Goal: Transaction & Acquisition: Purchase product/service

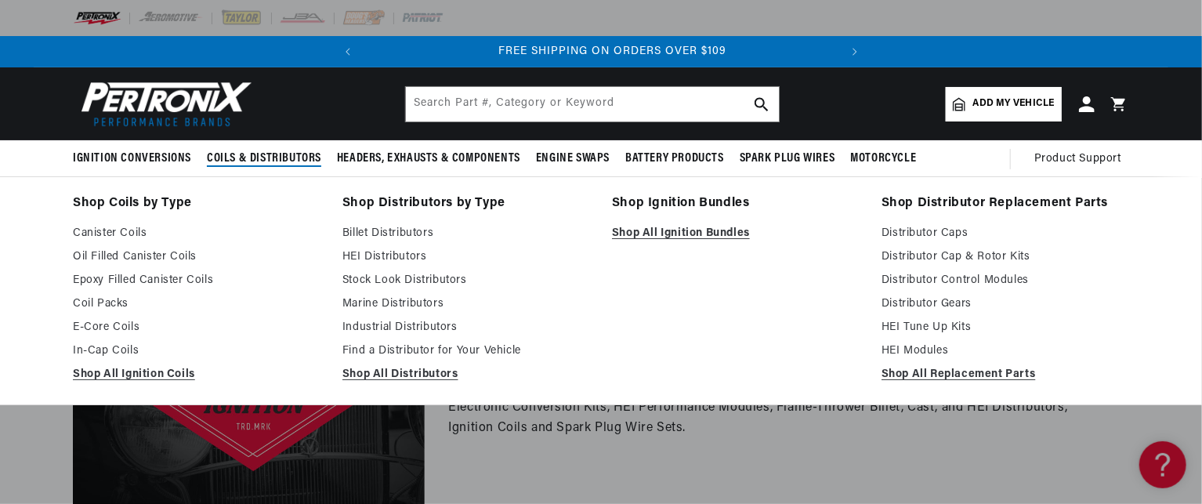
scroll to position [0, 475]
click at [103, 295] on link "Coil Packs" at bounding box center [197, 304] width 248 height 19
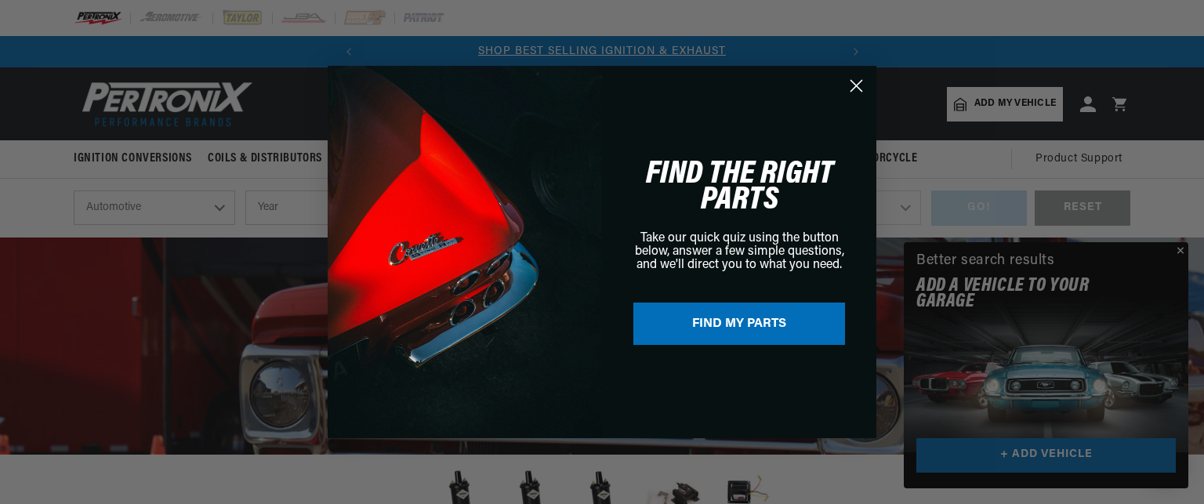
click at [851, 83] on circle "Close dialog" at bounding box center [856, 86] width 26 height 26
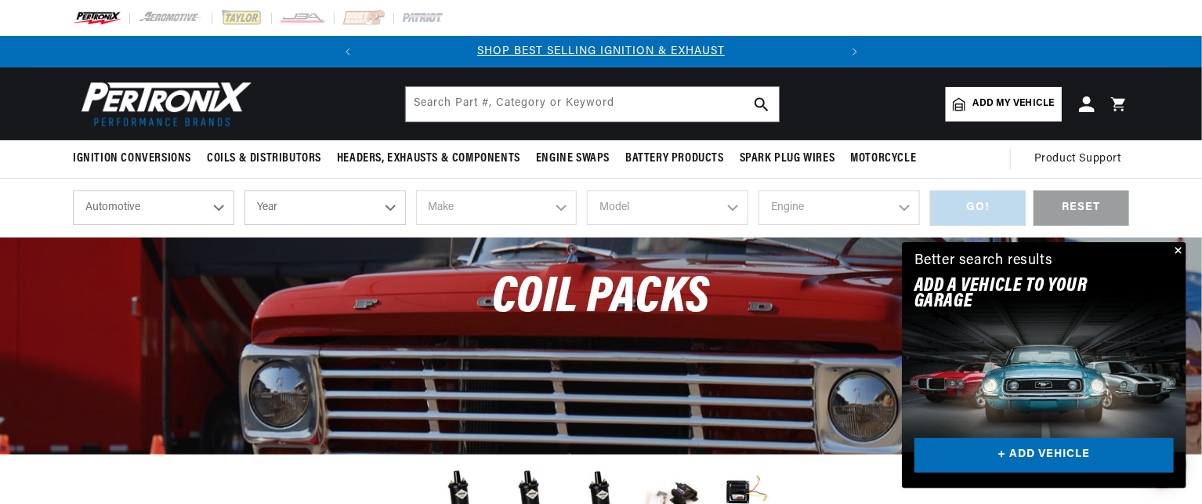
click at [1180, 243] on button "Close" at bounding box center [1177, 251] width 19 height 19
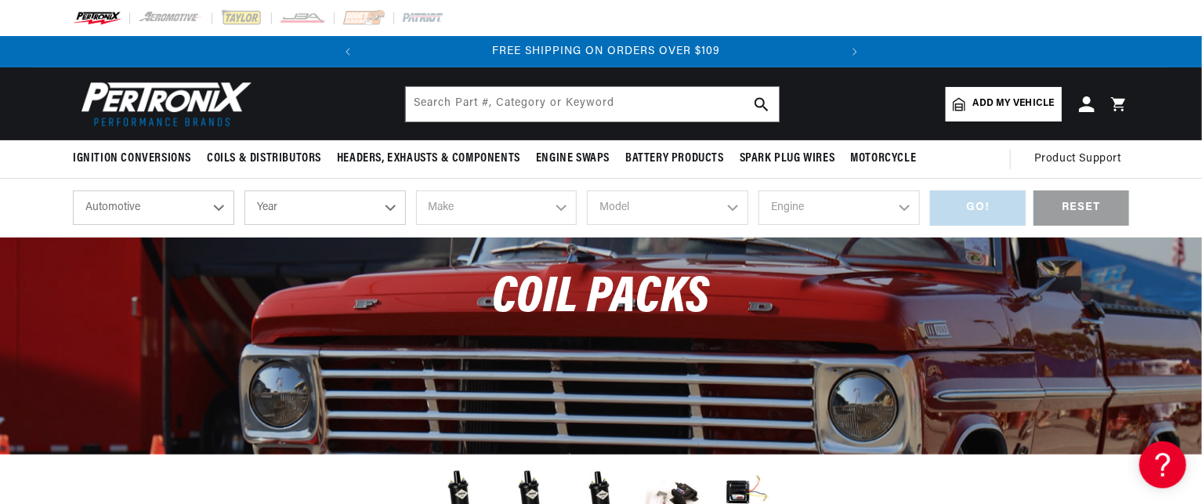
scroll to position [0, 475]
drag, startPoint x: 1200, startPoint y: 103, endPoint x: 1203, endPoint y: 134, distance: 31.4
click at [1201, 134] on html "Skip to content Your cart Your cart is empty Get the right parts the first time…" at bounding box center [601, 252] width 1202 height 504
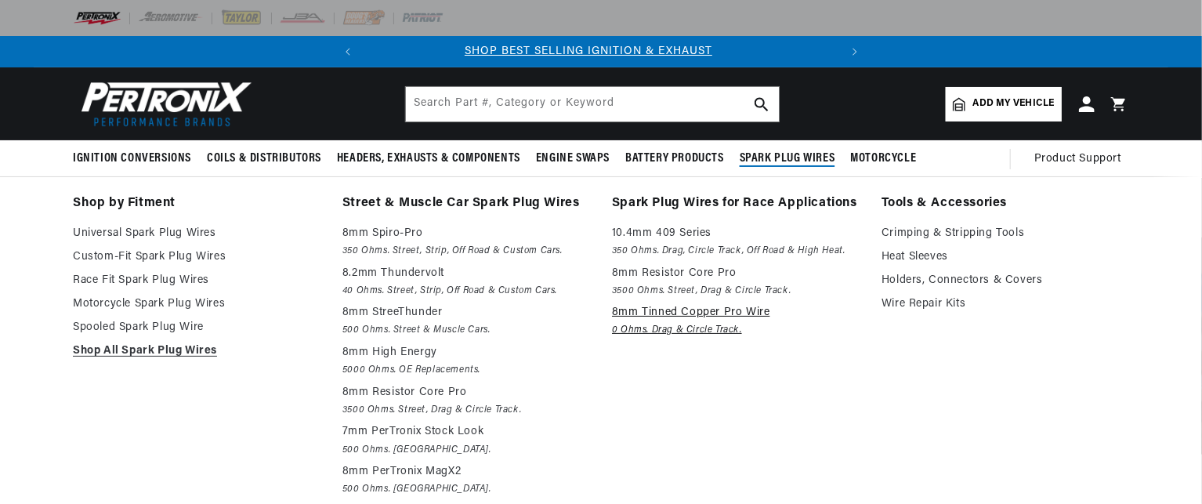
scroll to position [0, 0]
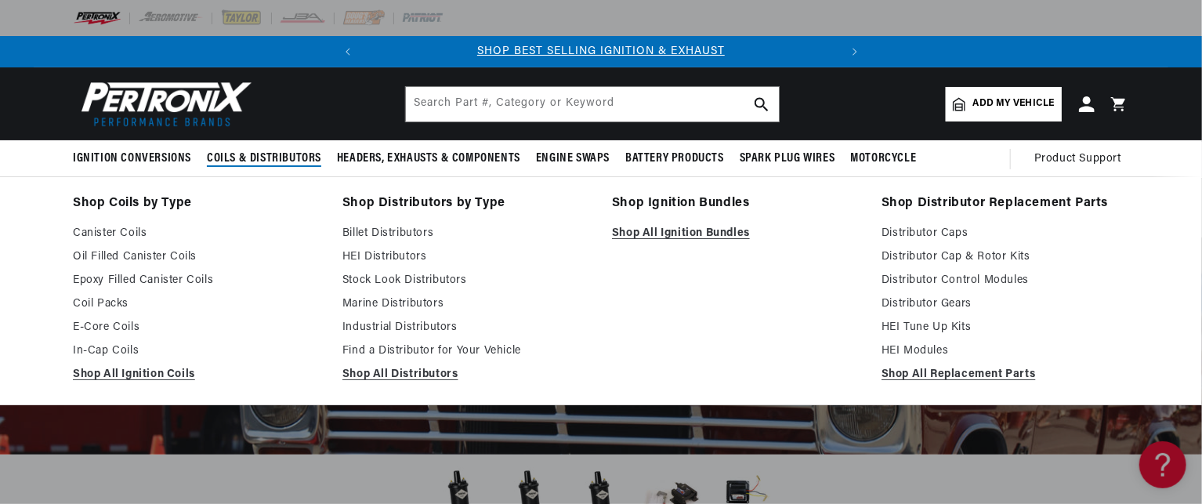
click at [275, 153] on span "Coils & Distributors" at bounding box center [264, 158] width 114 height 16
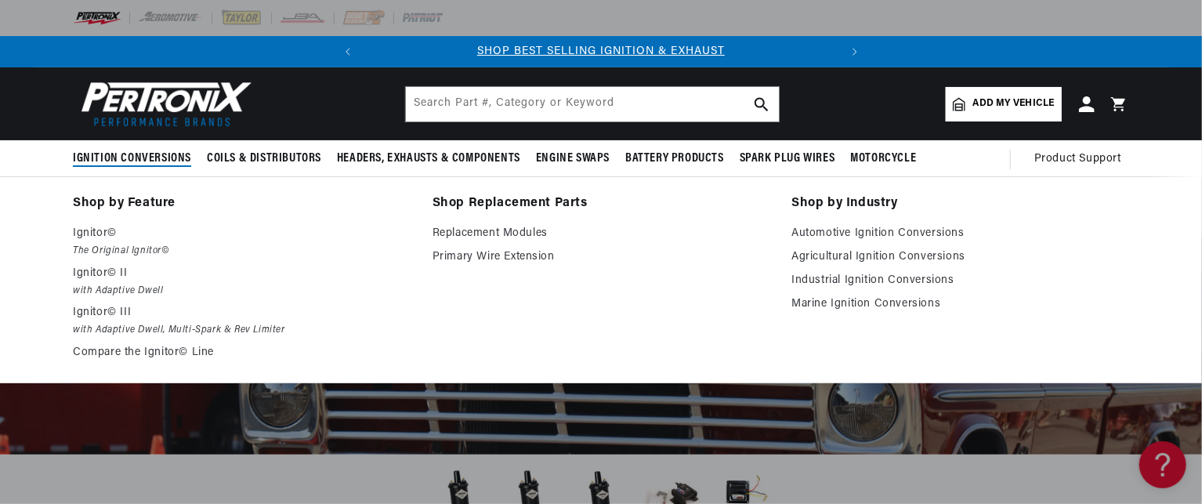
click at [149, 147] on summary "Ignition Conversions" at bounding box center [136, 158] width 126 height 37
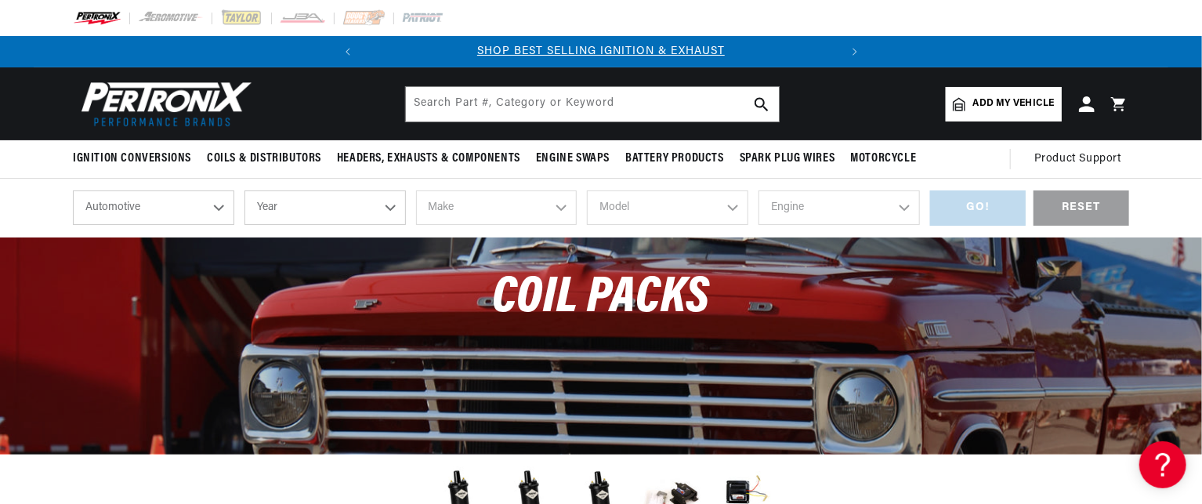
click at [219, 204] on select "Automotive Agricultural Industrial Marine Motorcycle" at bounding box center [153, 207] width 161 height 34
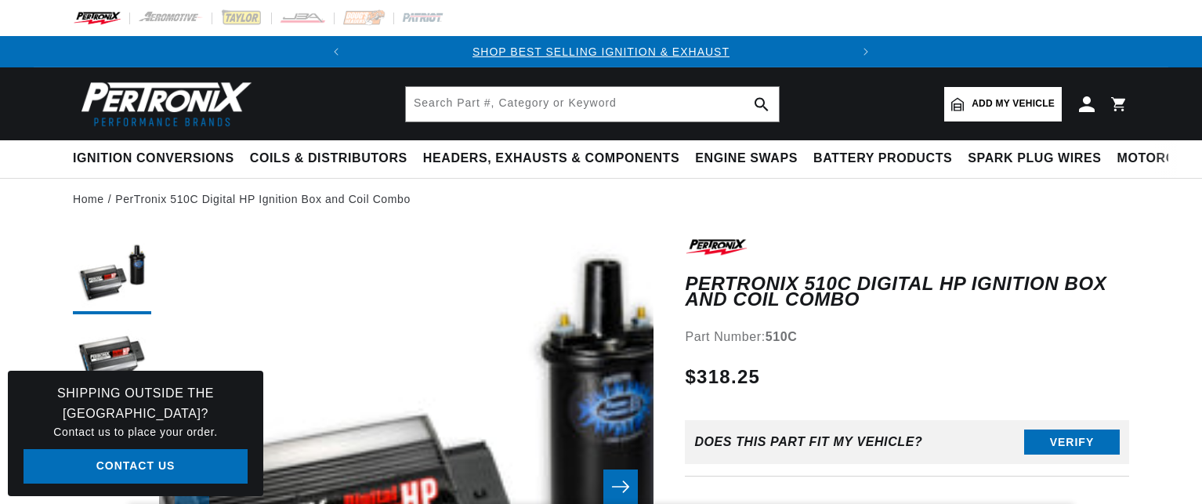
click at [1201, 103] on html "Skip to content Your cart Your cart is empty Get the right parts the first time…" at bounding box center [601, 252] width 1202 height 504
